Goal: Task Accomplishment & Management: Complete application form

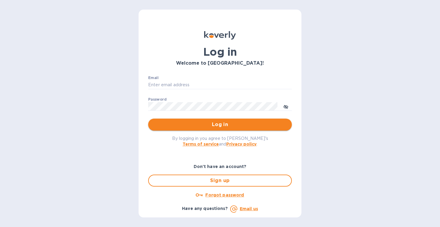
type input "[EMAIL_ADDRESS][DOMAIN_NAME]"
click at [186, 129] on button "Log in" at bounding box center [220, 124] width 144 height 12
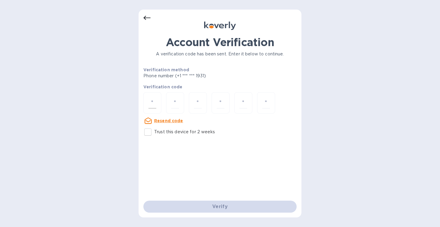
click at [153, 104] on input "number" at bounding box center [152, 102] width 8 height 11
type input "1"
type input "3"
type input "2"
type input "3"
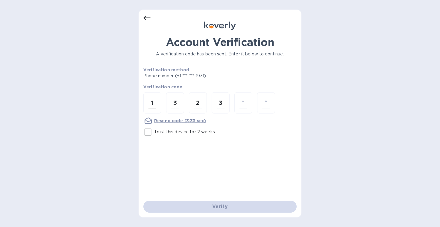
type input "2"
type input "1"
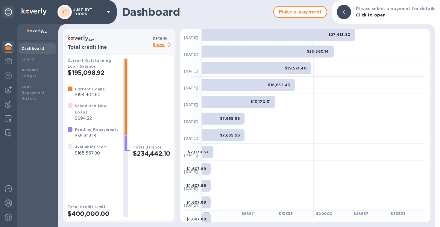
scroll to position [104, 0]
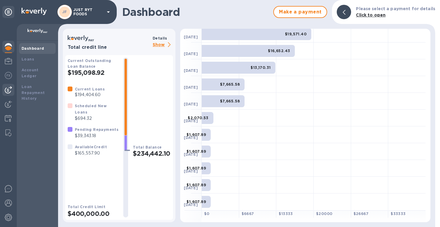
click at [7, 88] on img at bounding box center [8, 89] width 7 height 7
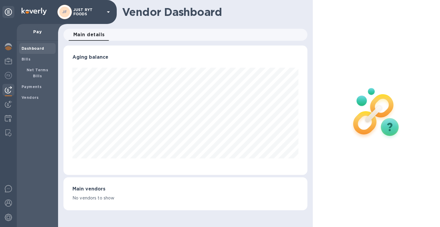
scroll to position [129, 244]
click at [22, 60] on b "Bills" at bounding box center [26, 59] width 9 height 4
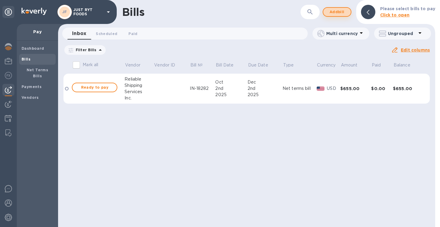
click at [345, 13] on span "Add bill" at bounding box center [337, 11] width 18 height 7
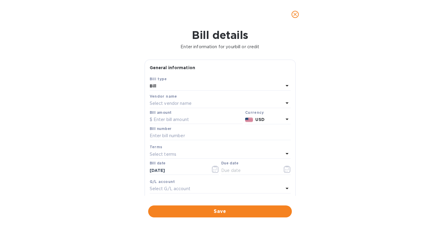
click at [194, 106] on div "Select vendor name" at bounding box center [217, 103] width 134 height 8
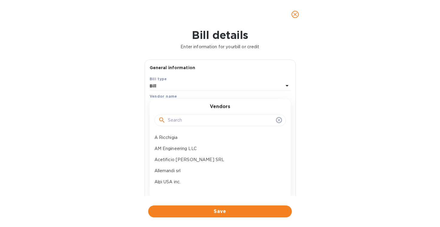
click at [184, 123] on input "text" at bounding box center [221, 120] width 106 height 9
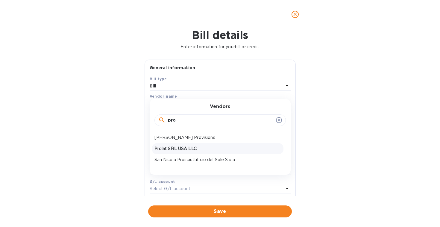
type input "pro"
click at [182, 148] on p "Prolat SRL USA LLC" at bounding box center [217, 148] width 127 height 6
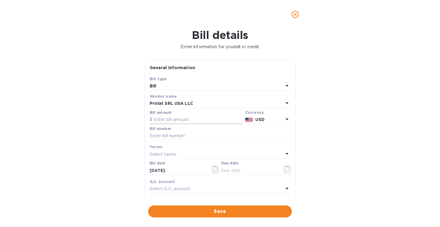
click at [186, 119] on input "text" at bounding box center [196, 119] width 93 height 9
type input "53,277.27"
click at [168, 137] on input "text" at bounding box center [220, 135] width 141 height 9
type input "1798"
click at [212, 167] on icon "button" at bounding box center [215, 168] width 7 height 7
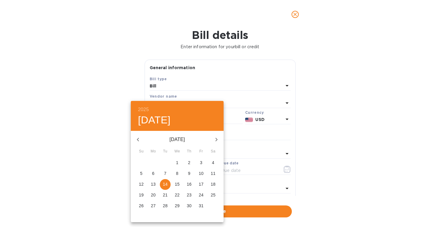
click at [137, 138] on icon "button" at bounding box center [137, 139] width 7 height 7
click at [153, 196] on p "22" at bounding box center [153, 195] width 5 height 6
type input "[DATE]"
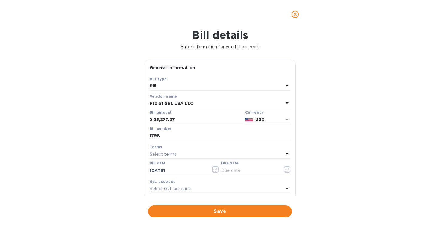
click at [180, 151] on div "Select terms" at bounding box center [217, 154] width 134 height 8
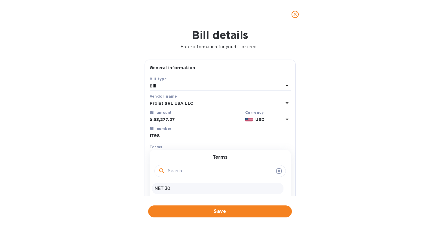
scroll to position [9, 0]
click at [187, 192] on p "NET 60" at bounding box center [217, 190] width 127 height 6
type input "[DATE]"
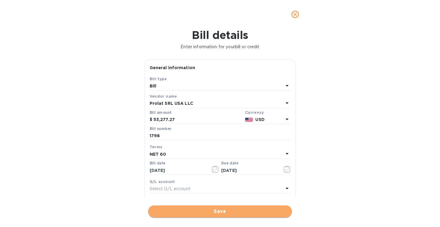
click at [226, 210] on span "Save" at bounding box center [220, 211] width 134 height 7
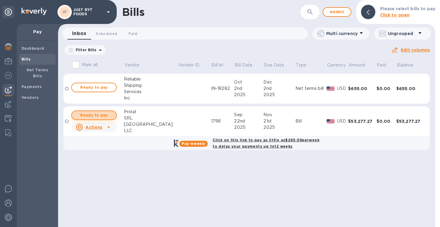
click at [95, 113] on span "Ready to pay" at bounding box center [94, 115] width 35 height 7
click at [101, 116] on span "Ready to pay" at bounding box center [94, 115] width 35 height 7
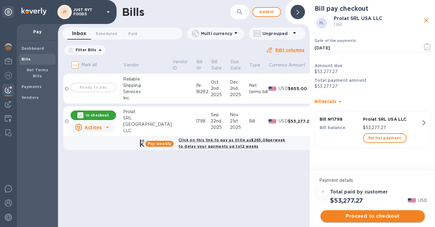
click at [373, 214] on span "Proceed to checkout" at bounding box center [373, 215] width 95 height 7
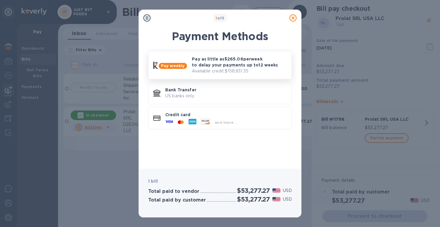
click at [265, 73] on p "Available credit: $158,831.35" at bounding box center [239, 71] width 95 height 6
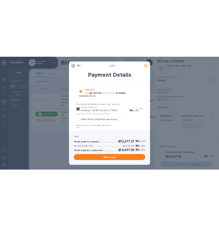
scroll to position [94, 0]
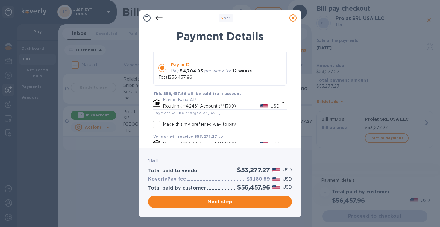
click at [159, 20] on icon at bounding box center [158, 17] width 7 height 7
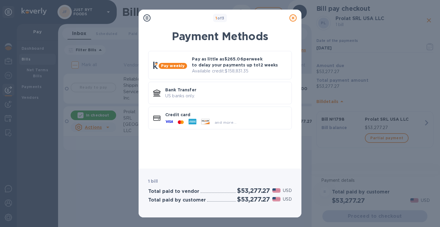
click at [295, 17] on icon at bounding box center [292, 17] width 7 height 7
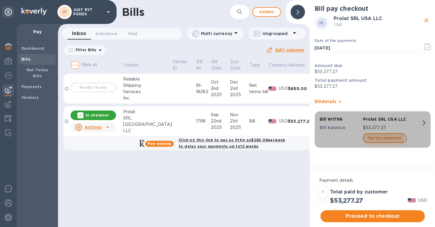
click at [376, 136] on span "Partial payment" at bounding box center [385, 137] width 33 height 7
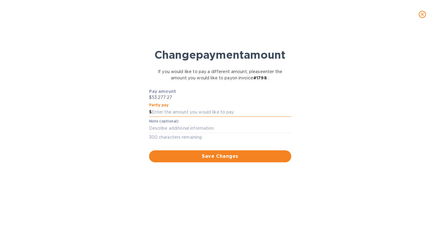
click at [188, 117] on input "text" at bounding box center [221, 112] width 139 height 9
type input "30,000"
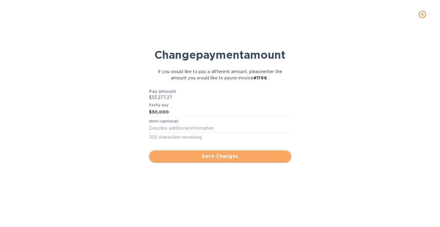
click at [186, 160] on span "Save Changes" at bounding box center [220, 156] width 133 height 7
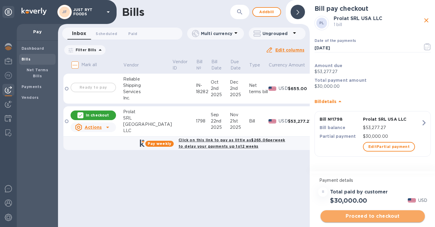
click at [363, 216] on span "Proceed to checkout" at bounding box center [373, 215] width 95 height 7
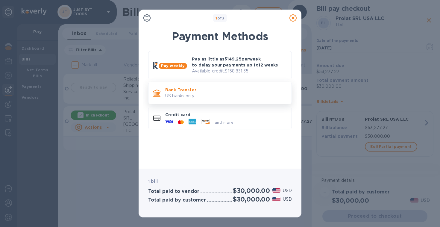
click at [226, 99] on p "US banks only." at bounding box center [225, 96] width 121 height 6
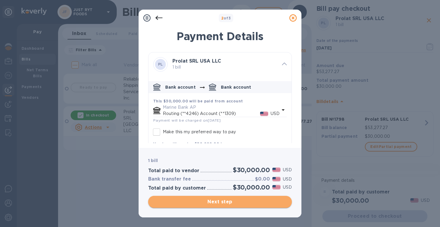
click at [230, 201] on span "Next step" at bounding box center [220, 201] width 134 height 7
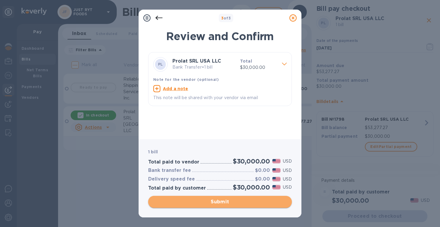
click at [230, 201] on span "Submit" at bounding box center [220, 201] width 134 height 7
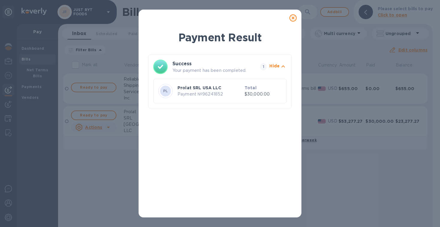
click at [292, 18] on icon at bounding box center [292, 17] width 7 height 7
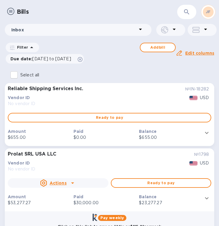
click at [9, 14] on img at bounding box center [10, 11] width 7 height 7
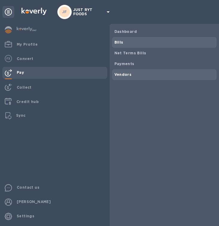
click at [126, 74] on b "Vendors" at bounding box center [123, 74] width 17 height 4
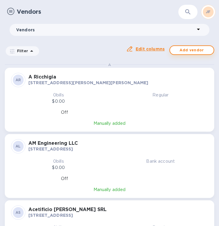
click at [186, 52] on span "Add vendor" at bounding box center [192, 50] width 34 height 7
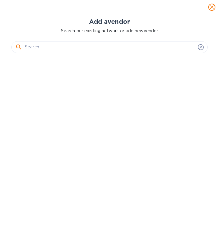
scroll to position [163, 199]
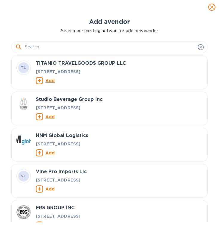
click at [154, 47] on input "text" at bounding box center [110, 47] width 171 height 9
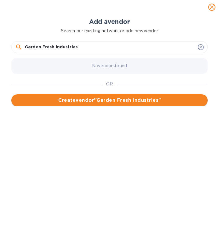
type input "Garden Fresh Industries"
click at [134, 105] on button "Create vendor " Garden Fresh Industries "" at bounding box center [109, 101] width 197 height 12
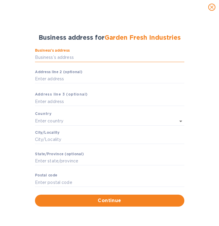
click at [70, 58] on input "Business’s аddress" at bounding box center [110, 57] width 150 height 9
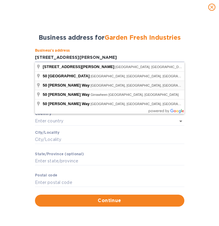
type input "[STREET_ADDRESS][PERSON_NAME]"
type input "[GEOGRAPHIC_DATA]"
type input "NJ"
type input "08831"
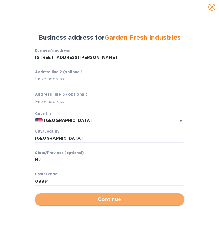
click at [105, 203] on span "Continue" at bounding box center [110, 199] width 140 height 7
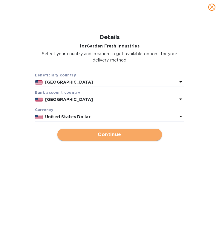
click at [121, 136] on span "Continue" at bounding box center [109, 134] width 95 height 7
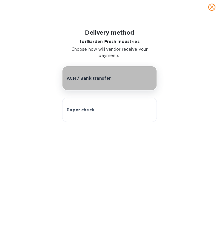
click at [103, 85] on button "ACH / Bank transfer" at bounding box center [109, 78] width 95 height 25
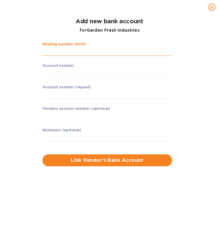
click at [86, 51] on input "string" at bounding box center [107, 51] width 130 height 9
click at [63, 51] on input "string" at bounding box center [107, 51] width 130 height 9
paste input "026009593"
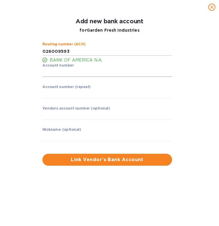
type input "026009593"
click at [56, 74] on input "string" at bounding box center [107, 72] width 130 height 9
click at [51, 72] on input "string" at bounding box center [107, 72] width 130 height 9
paste input "381071286323"
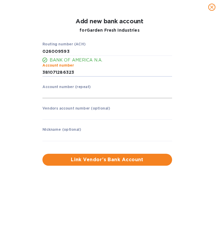
type input "381071286323"
click at [58, 95] on input "string" at bounding box center [107, 94] width 130 height 9
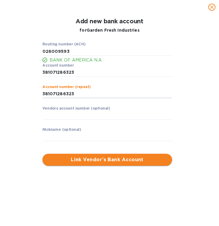
type input "381071286323"
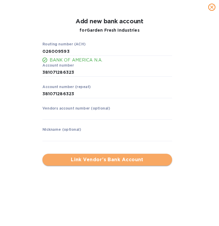
click at [101, 162] on span "Link Vendor’s Bank Account" at bounding box center [107, 159] width 120 height 7
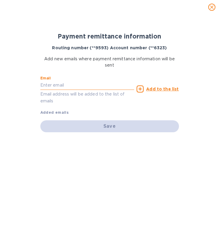
paste input "[EMAIL_ADDRESS][DOMAIN_NAME]"
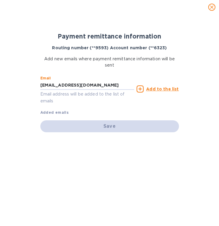
type input "[EMAIL_ADDRESS][DOMAIN_NAME]"
click at [152, 90] on u "Add to the list" at bounding box center [162, 89] width 33 height 5
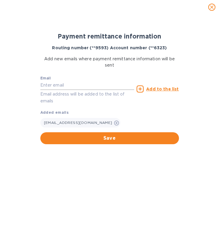
click at [77, 87] on input "text" at bounding box center [87, 85] width 94 height 9
type input "[EMAIL_ADDRESS][DOMAIN_NAME]"
click at [158, 91] on u "Add to the list" at bounding box center [162, 89] width 33 height 5
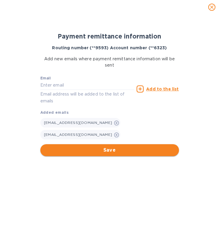
click at [143, 147] on span "Save" at bounding box center [109, 150] width 129 height 7
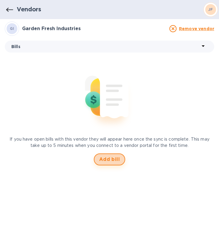
click at [110, 159] on span "Add bill" at bounding box center [109, 159] width 21 height 7
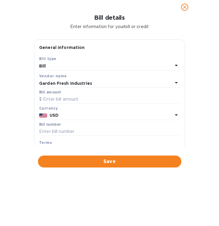
click at [83, 95] on div "Bill amount" at bounding box center [109, 97] width 141 height 14
click at [79, 101] on input "text" at bounding box center [109, 99] width 141 height 9
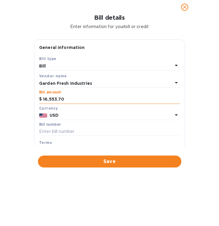
type input "16,553.70"
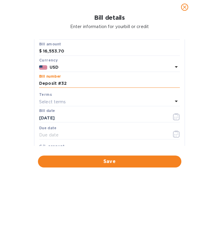
scroll to position [48, 0]
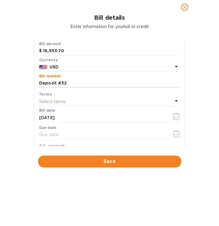
type input "Deposit #32"
click at [109, 102] on div "Select terms" at bounding box center [106, 102] width 134 height 8
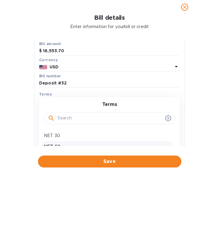
click at [57, 145] on p "NET 60" at bounding box center [107, 147] width 127 height 6
type input "[DATE]"
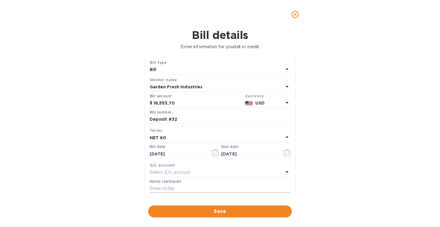
scroll to position [0, 0]
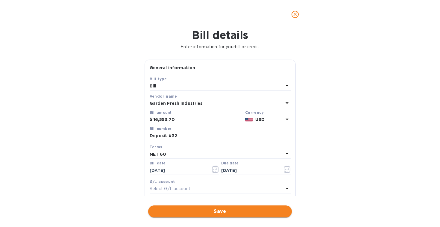
click at [230, 213] on span "Save" at bounding box center [220, 211] width 134 height 7
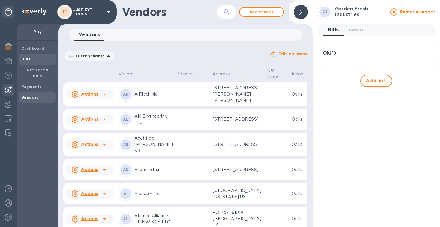
click at [27, 57] on b "Bills" at bounding box center [26, 59] width 9 height 4
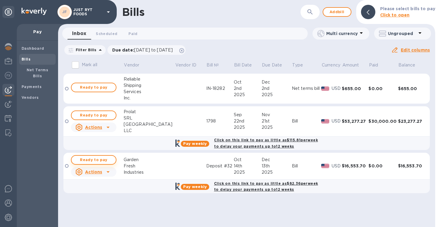
click at [98, 158] on span "Ready to pay" at bounding box center [93, 159] width 35 height 7
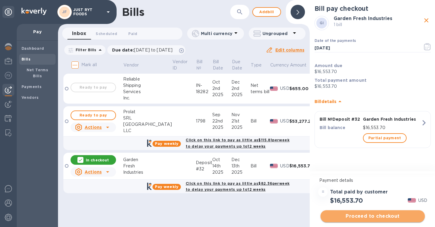
click at [367, 217] on span "Proceed to checkout" at bounding box center [373, 215] width 95 height 7
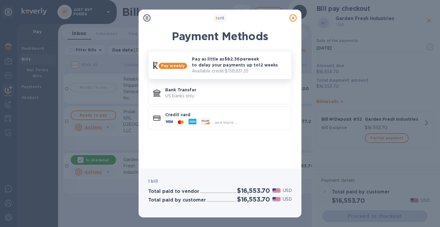
click at [215, 66] on p "Pay as little as $82.36 per week to delay your payments up to 12 weeks" at bounding box center [239, 62] width 95 height 12
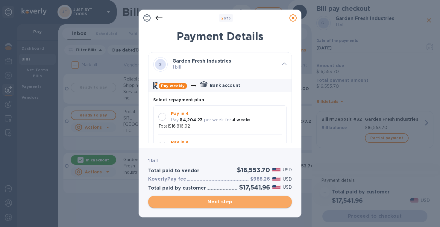
click at [233, 199] on span "Next step" at bounding box center [220, 201] width 134 height 7
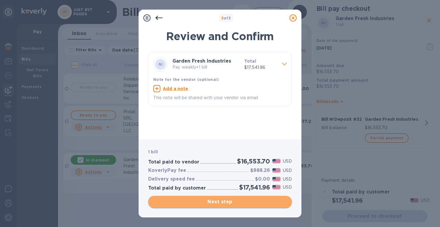
click at [233, 201] on span "Next step" at bounding box center [220, 201] width 134 height 7
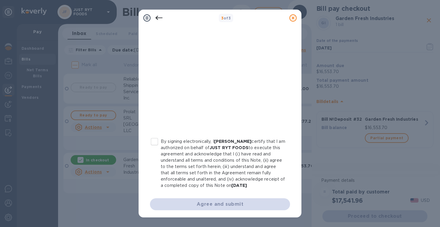
scroll to position [114, 0]
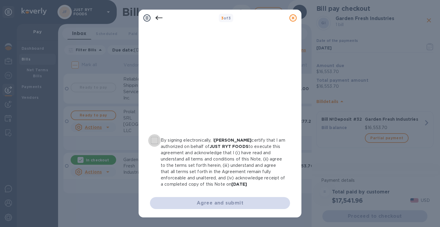
click at [153, 136] on input "By signing electronically, I [PERSON_NAME] certify that I am authorized on beha…" at bounding box center [154, 140] width 13 height 13
checkbox input "true"
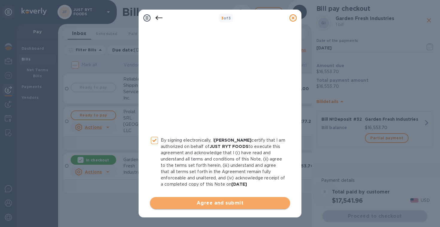
click at [250, 202] on span "Agree and submit" at bounding box center [220, 202] width 130 height 7
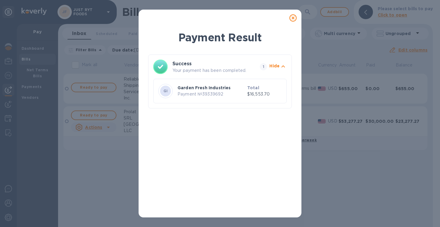
click at [293, 18] on icon at bounding box center [292, 17] width 7 height 7
